Goal: Check status: Check status

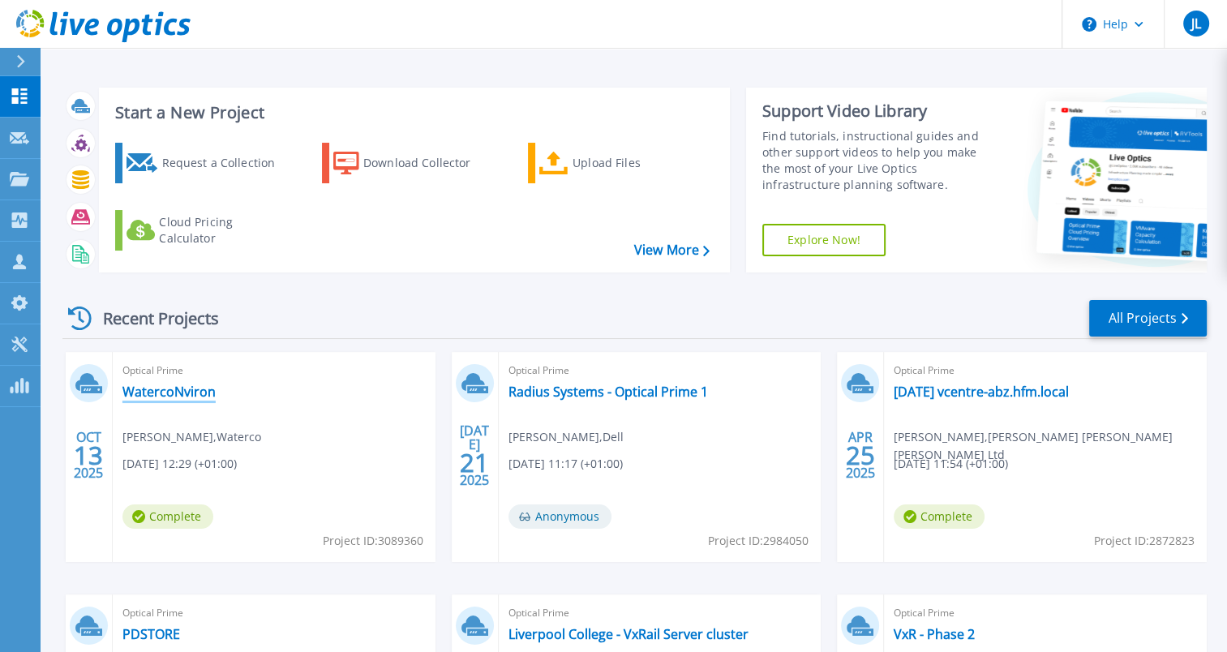
click at [189, 396] on link "WatercoNviron" at bounding box center [168, 391] width 93 height 16
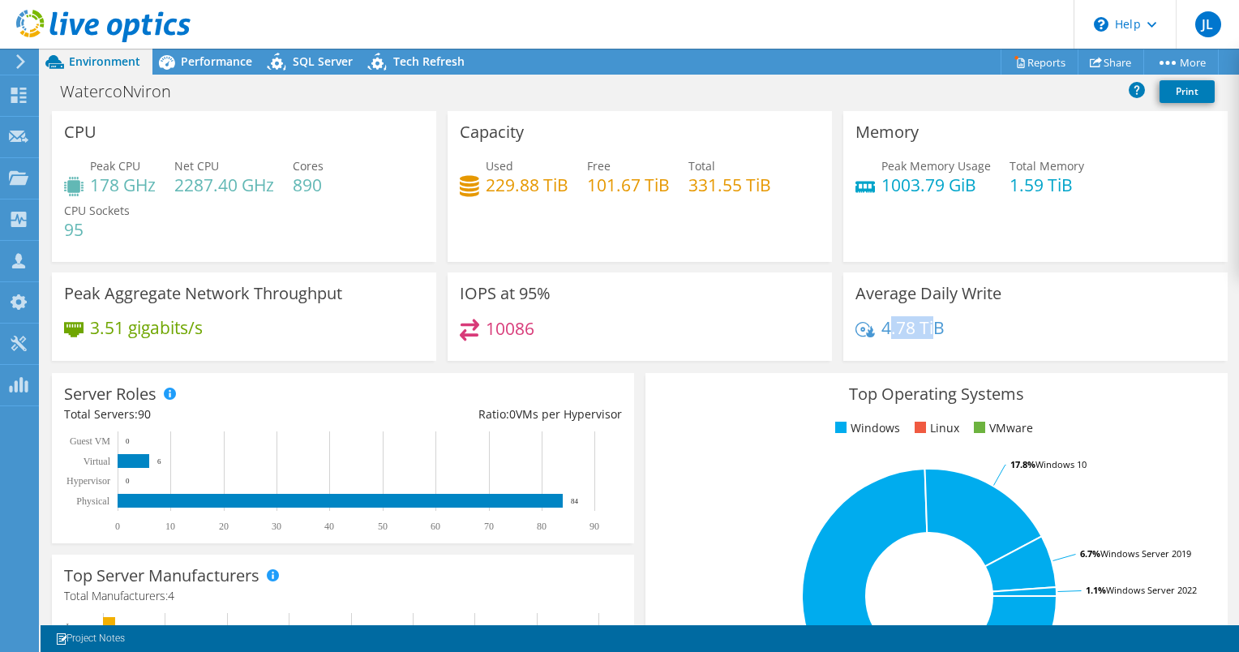
drag, startPoint x: 879, startPoint y: 328, endPoint x: 925, endPoint y: 320, distance: 46.9
click at [925, 320] on h4 "4.78 TiB" at bounding box center [912, 328] width 63 height 18
drag, startPoint x: 925, startPoint y: 320, endPoint x: 872, endPoint y: 328, distance: 53.3
click at [872, 328] on div "4.78 TiB" at bounding box center [899, 328] width 89 height 18
